Goal: Obtain resource: Obtain resource

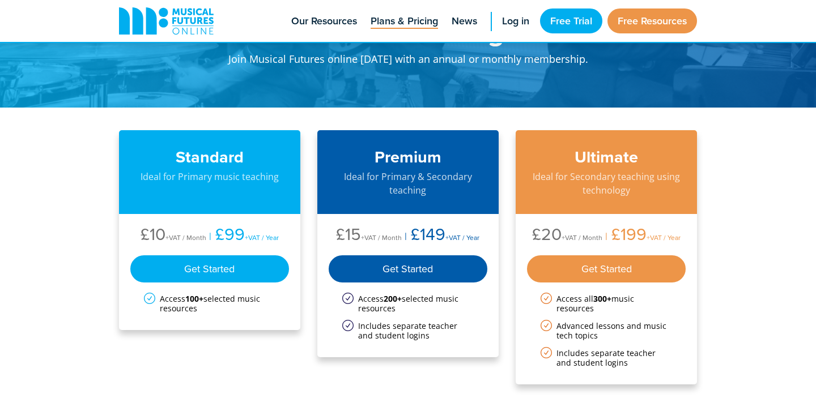
scroll to position [55, 0]
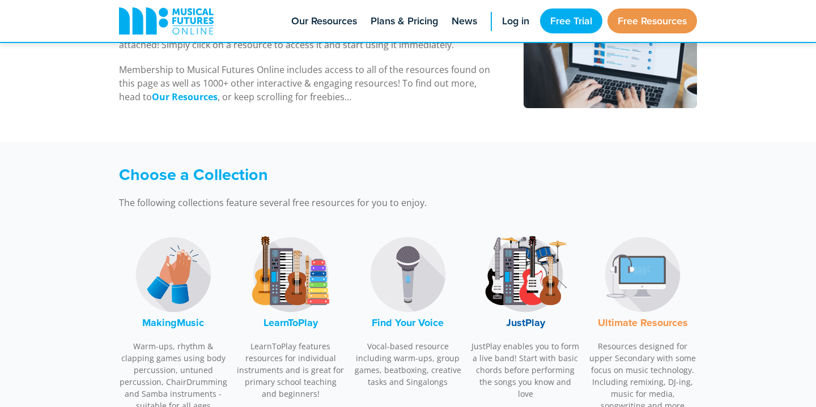
scroll to position [245, 0]
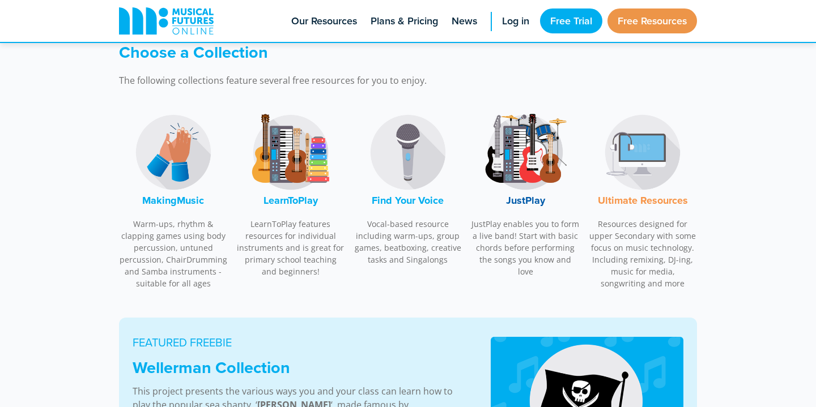
click at [174, 196] on font "MakingMusic" at bounding box center [173, 200] width 62 height 15
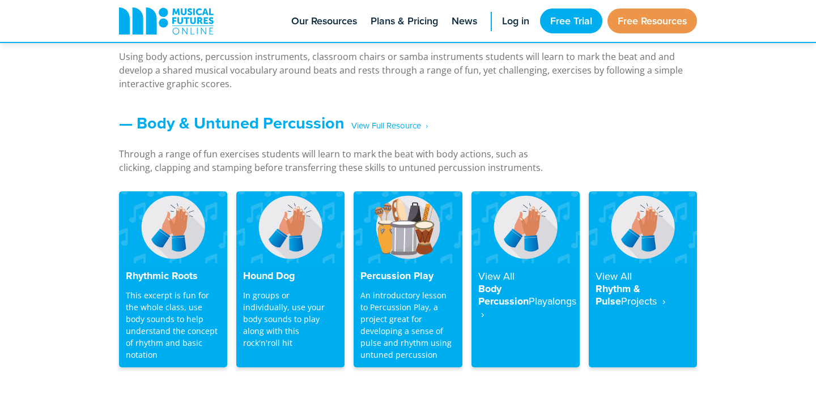
scroll to position [921, 0]
